Goal: Communication & Community: Share content

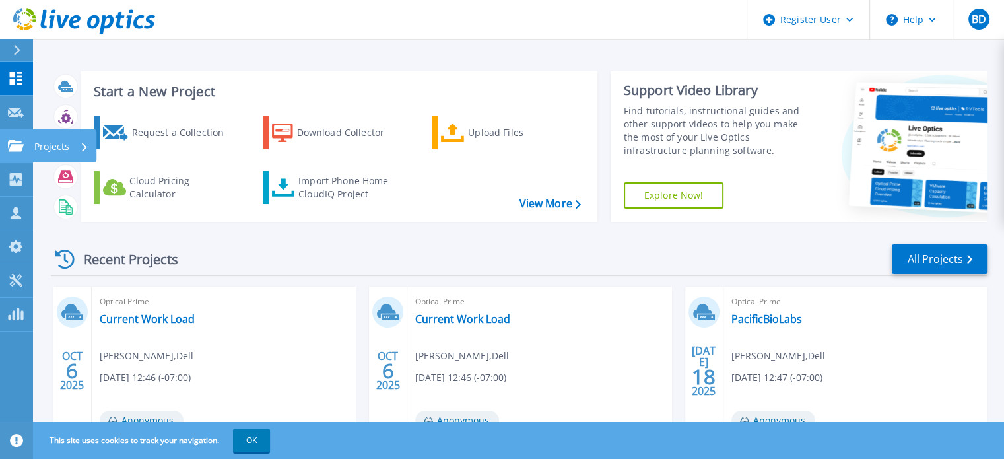
click at [22, 145] on icon at bounding box center [16, 145] width 16 height 11
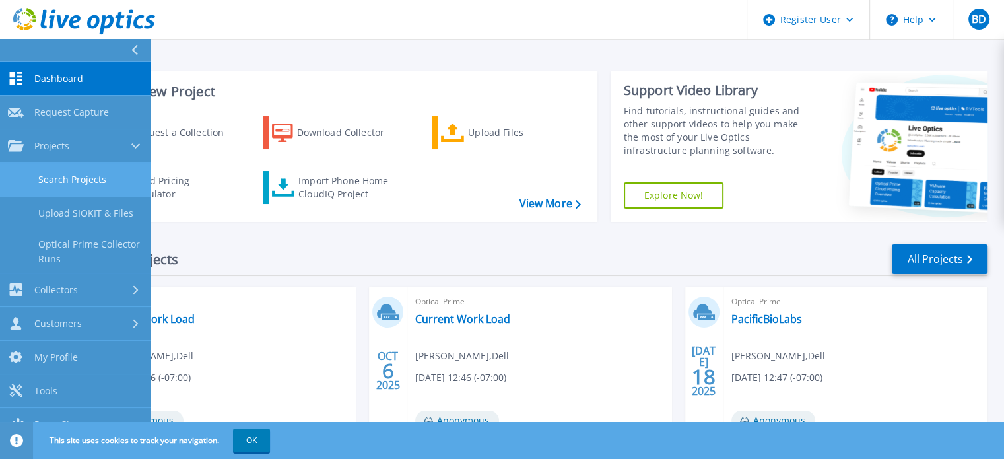
click at [90, 172] on link "Search Projects" at bounding box center [75, 180] width 150 height 34
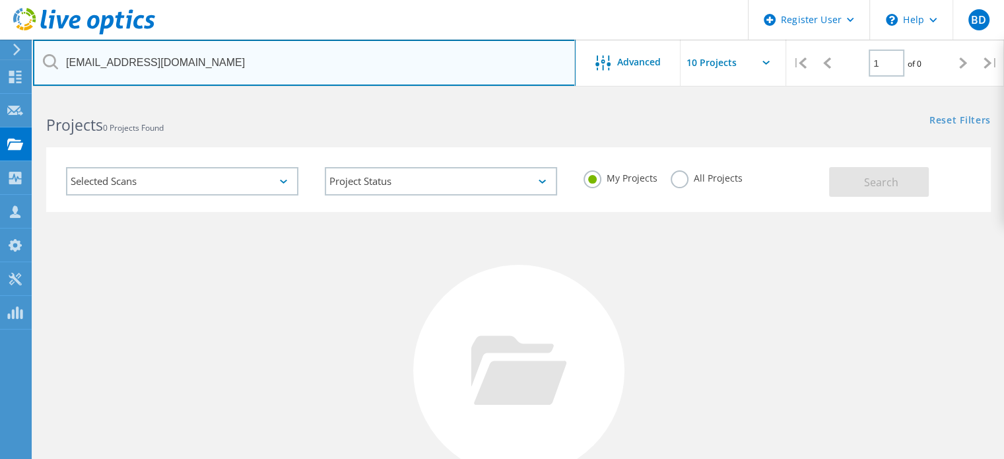
drag, startPoint x: 235, startPoint y: 53, endPoint x: 36, endPoint y: 78, distance: 200.2
click at [36, 78] on input "klawson@corcoranunified.com" at bounding box center [304, 63] width 543 height 46
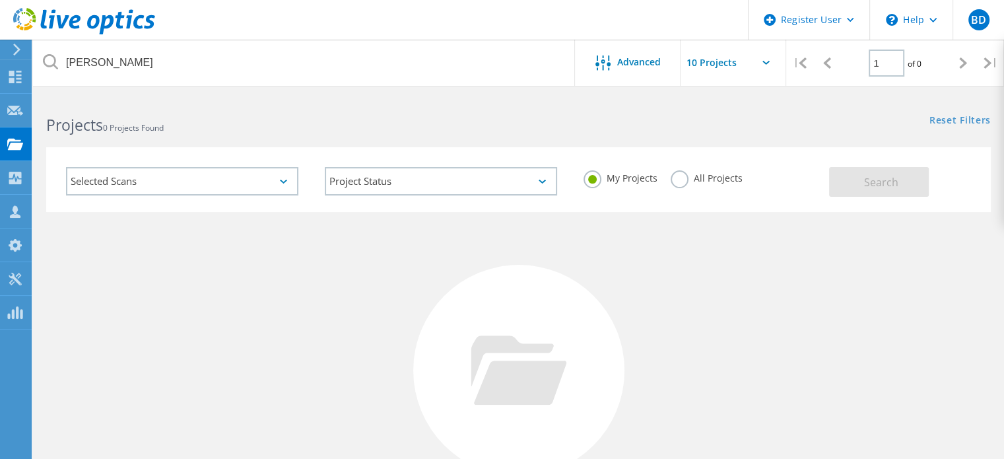
click at [681, 181] on label "All Projects" at bounding box center [707, 176] width 72 height 13
click at [0, 0] on input "All Projects" at bounding box center [0, 0] width 0 height 0
click at [876, 178] on span "Search" at bounding box center [881, 182] width 34 height 15
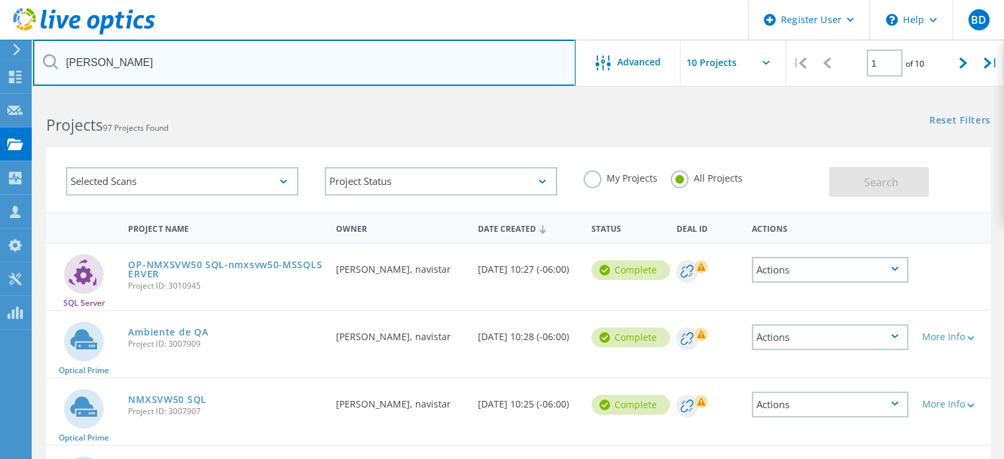
click at [140, 60] on input "humberto" at bounding box center [304, 63] width 543 height 46
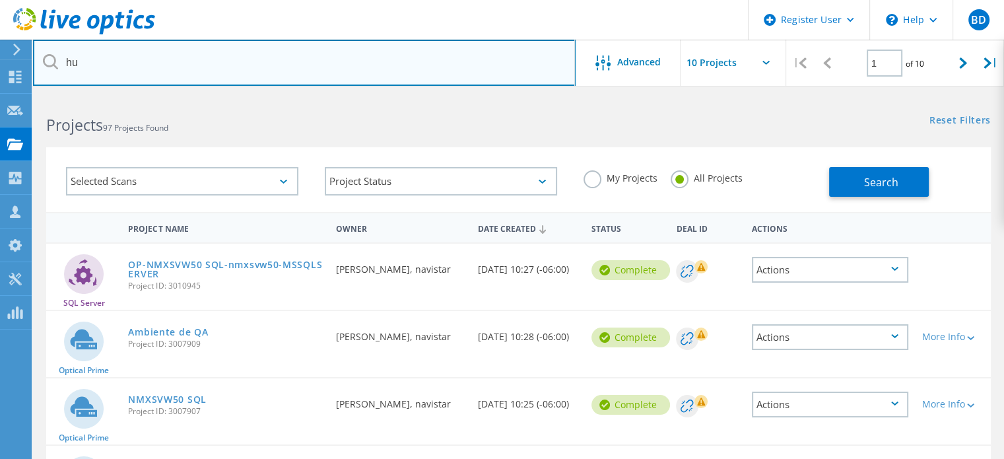
type input "h"
click at [132, 48] on input "text" at bounding box center [304, 63] width 543 height 46
paste input "htapia@buzzoates.com"
type input "htapia@buzzoates.com"
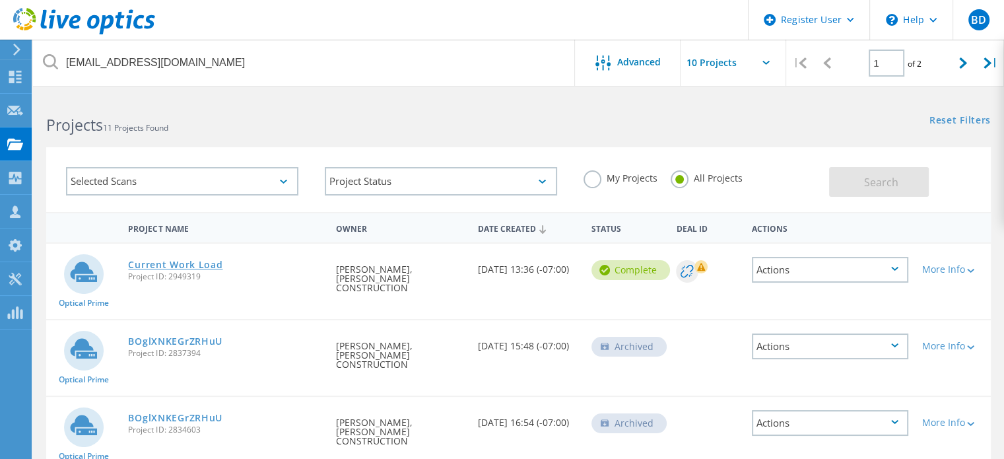
click at [178, 266] on link "Current Work Load" at bounding box center [175, 264] width 94 height 9
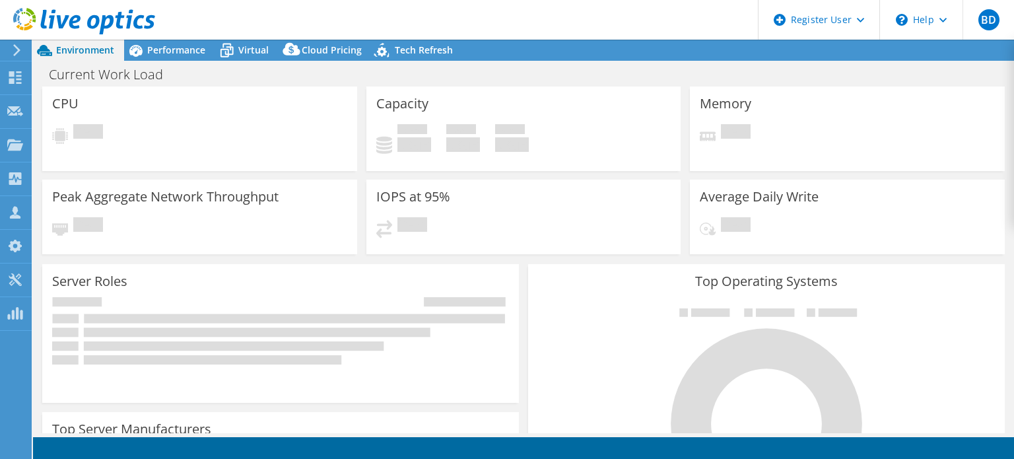
select select "USWest"
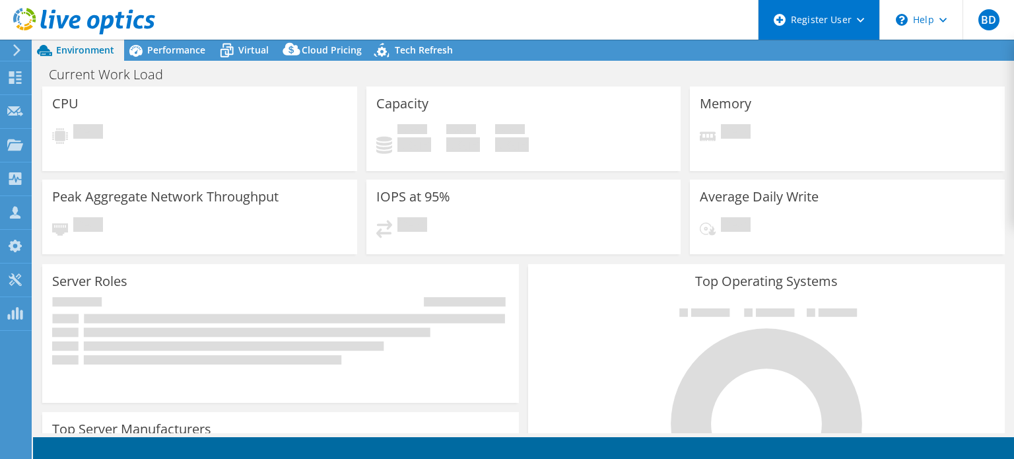
select select "USWest"
select select "USD"
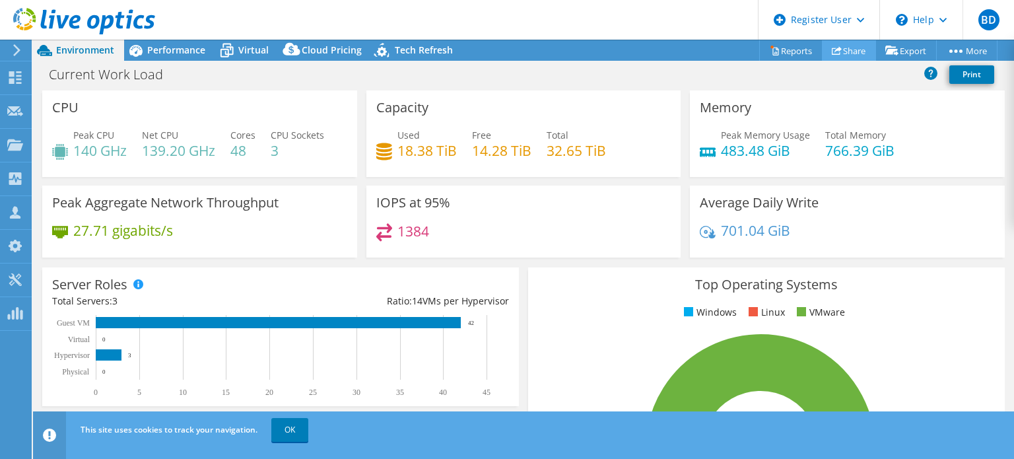
click at [843, 51] on link "Share" at bounding box center [849, 50] width 54 height 20
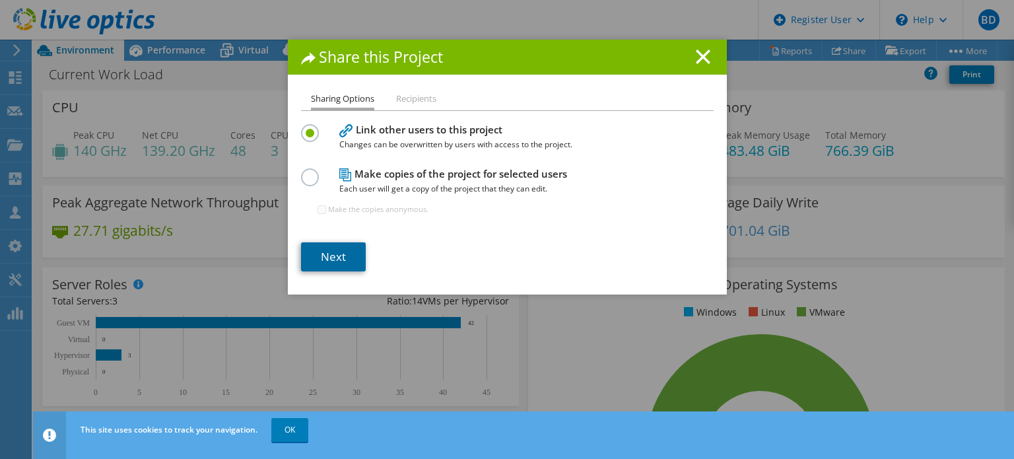
click at [326, 250] on link "Next" at bounding box center [333, 256] width 65 height 29
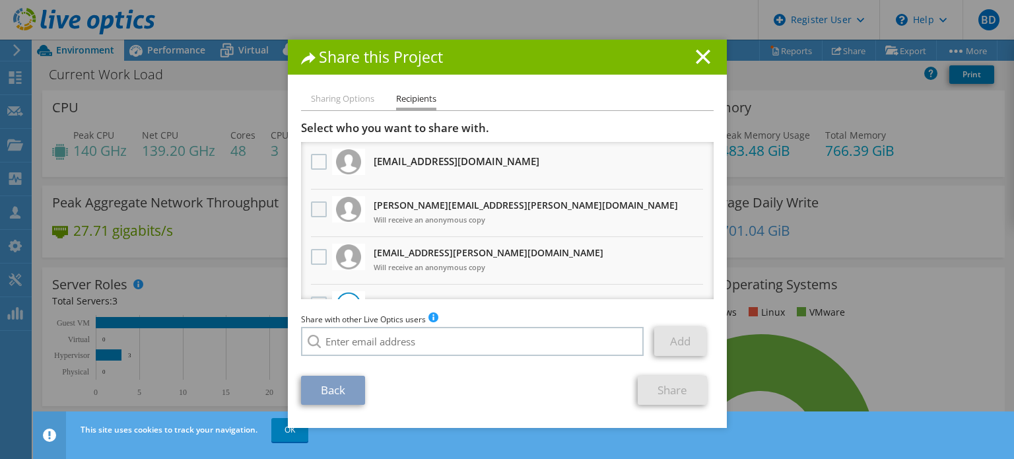
click at [311, 206] on label at bounding box center [320, 209] width 19 height 16
click at [0, 0] on input "checkbox" at bounding box center [0, 0] width 0 height 0
click at [316, 261] on label at bounding box center [320, 257] width 19 height 16
click at [0, 0] on input "checkbox" at bounding box center [0, 0] width 0 height 0
click at [657, 384] on link "Share" at bounding box center [672, 390] width 69 height 29
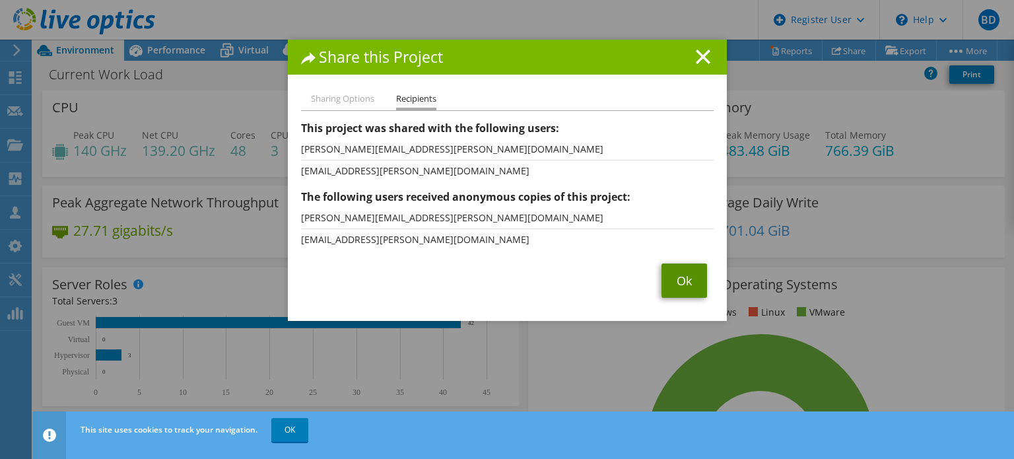
click at [676, 279] on link "Ok" at bounding box center [684, 280] width 46 height 34
